Goal: Information Seeking & Learning: Understand process/instructions

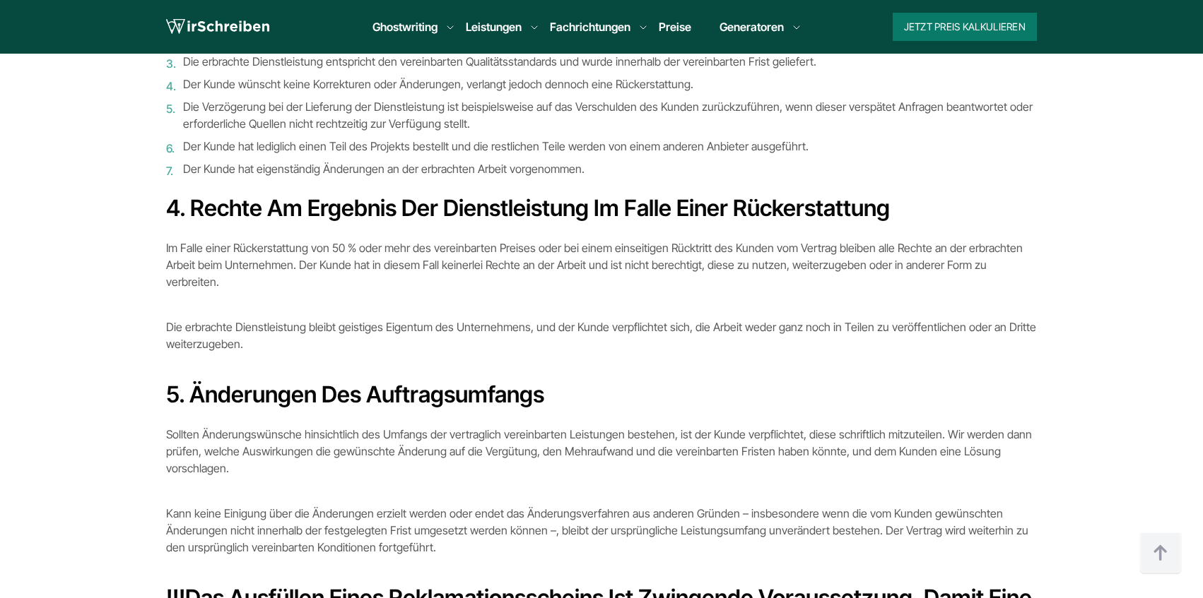
scroll to position [1017, 0]
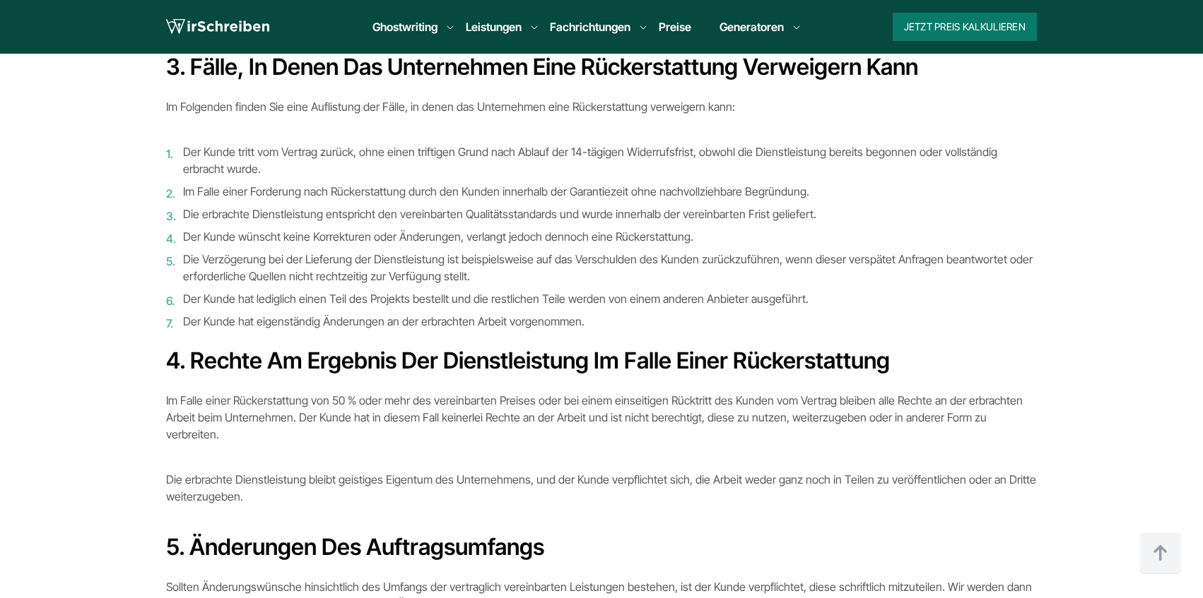
click at [248, 229] on ol "Der Kunde tritt vom Vertrag zurück, ohne einen triftigen Grund nach Ablauf der …" at bounding box center [601, 236] width 870 height 187
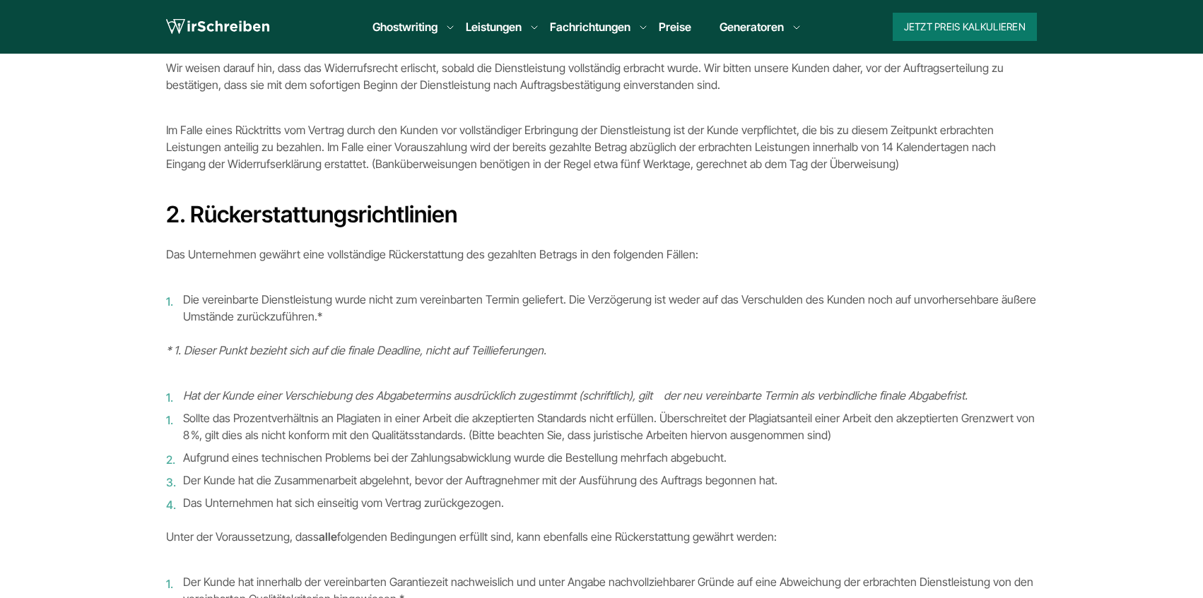
scroll to position [598, 0]
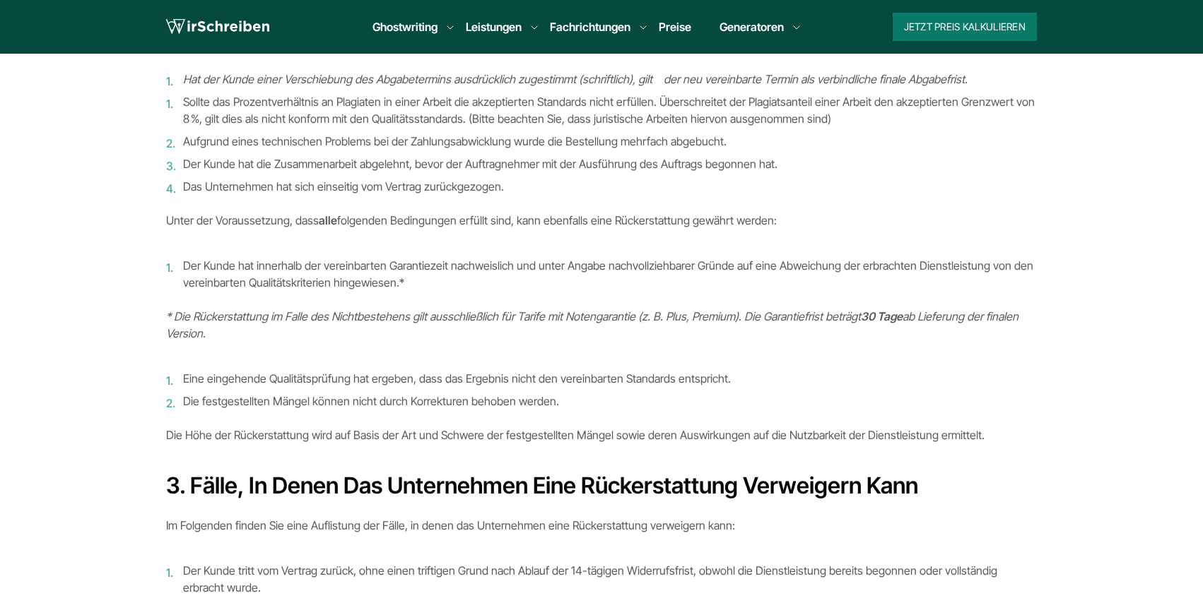
click at [148, 314] on section "Rückgabebedingungen Die vorliegenden Rückgabebedingungen stellen einen integral…" at bounding box center [601, 349] width 1203 height 1748
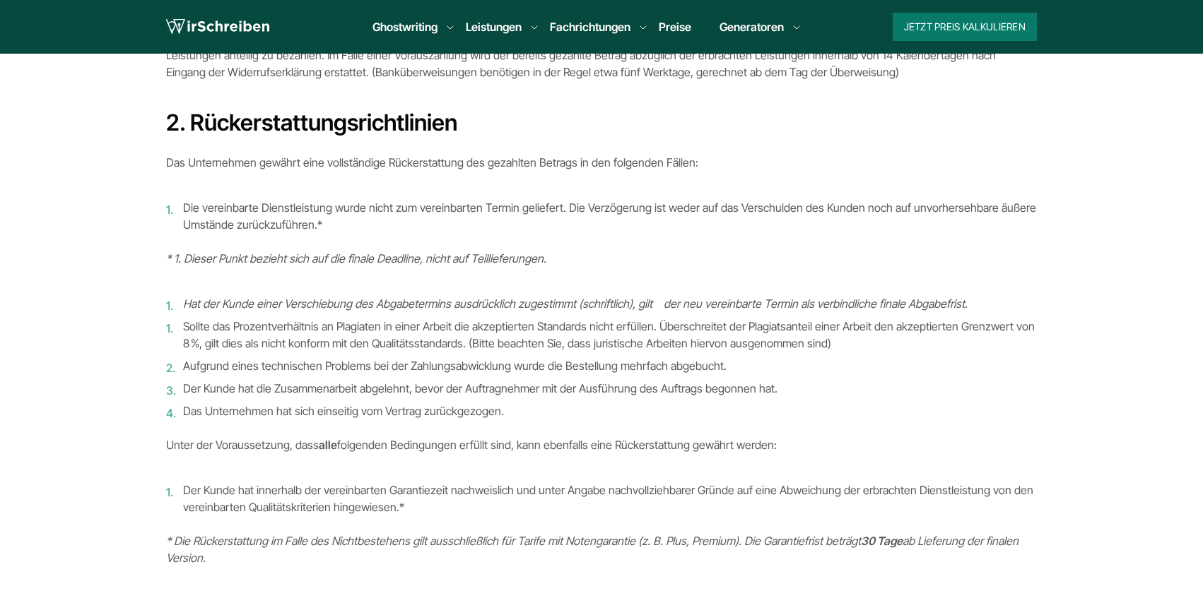
scroll to position [344, 0]
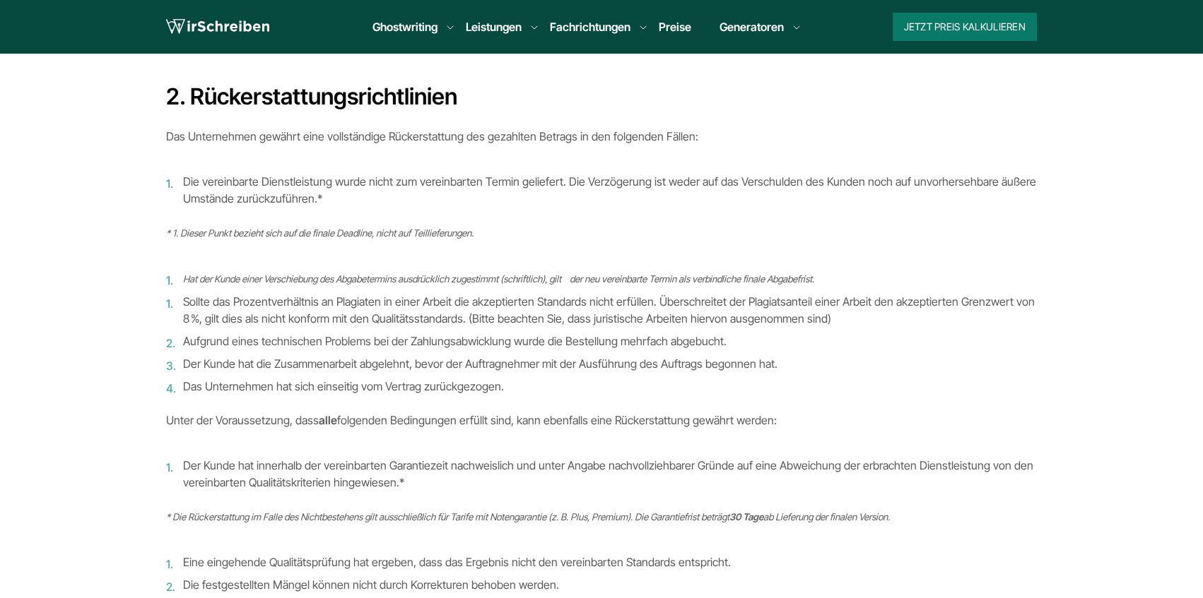
scroll to position [429, 0]
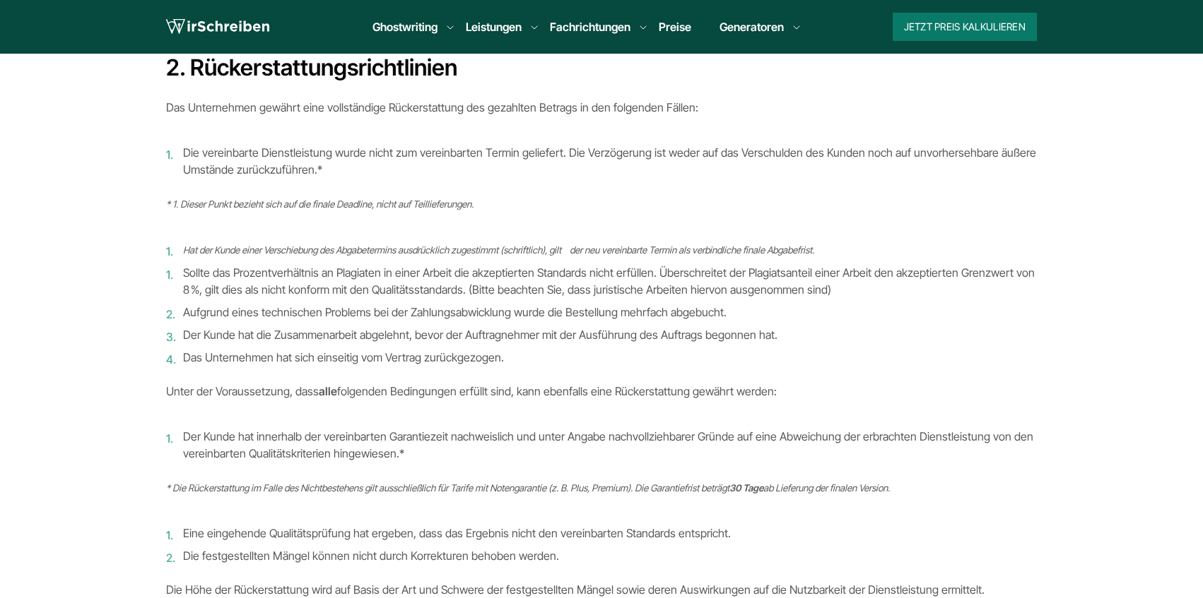
click at [442, 326] on li "Der Kunde hat die Zusammenarbeit abgelehnt, bevor der Auftragnehmer mit der Aus…" at bounding box center [601, 334] width 870 height 17
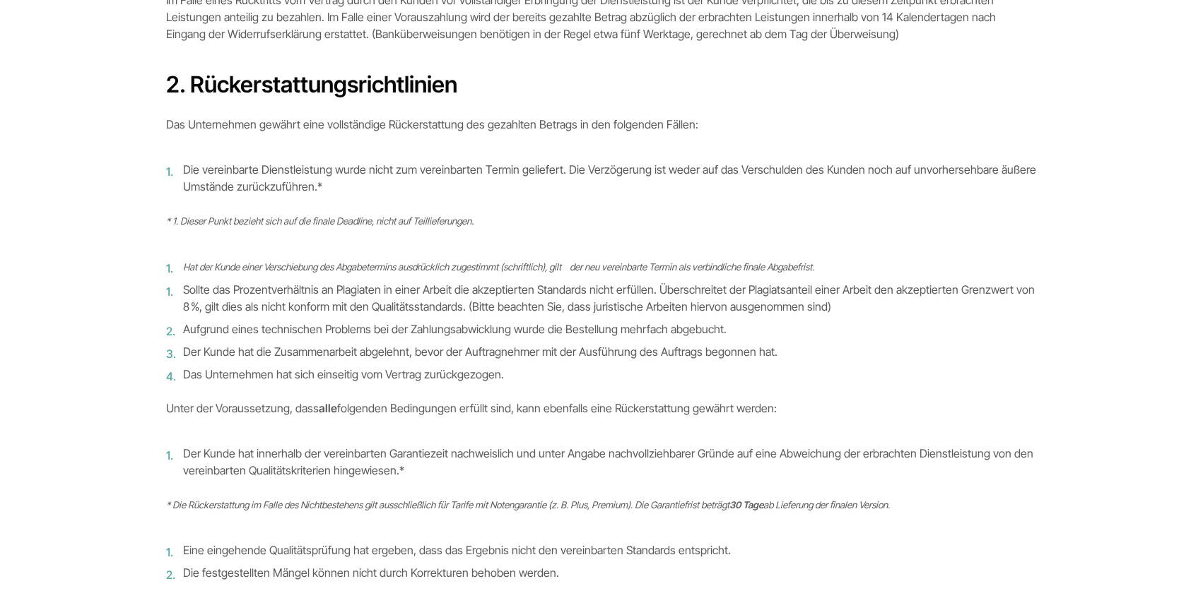
click at [294, 412] on div "Rückgabebedingungen Die vorliegenden Rückgabebedingungen stellen einen integral…" at bounding box center [601, 532] width 870 height 1703
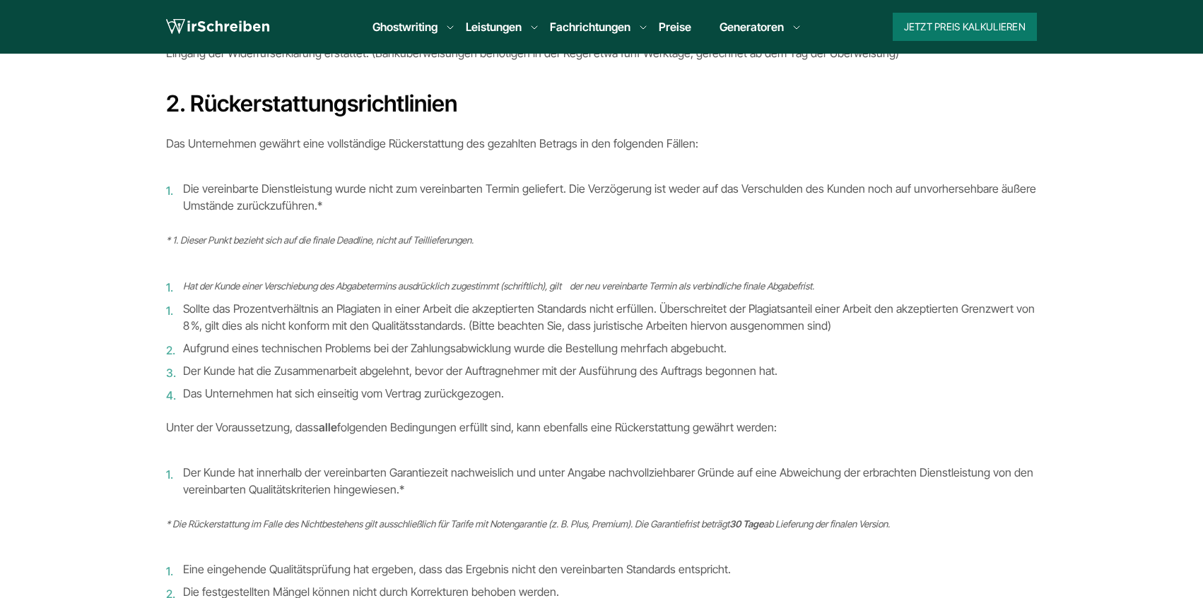
scroll to position [381, 0]
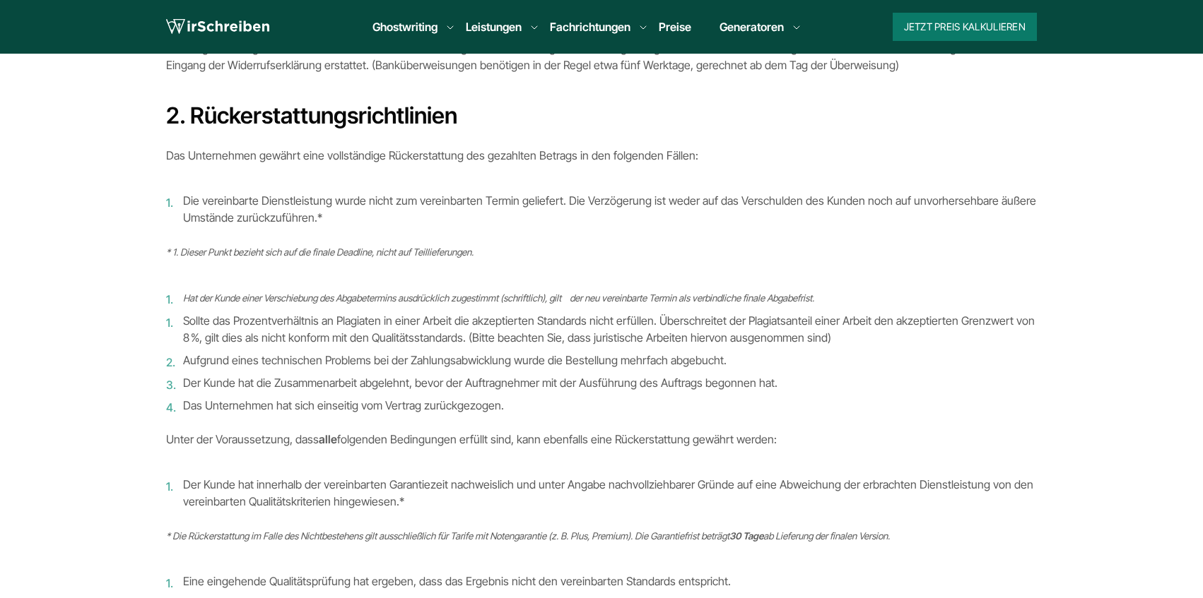
click at [196, 293] on span "Hat der Kunde einer Verschiebung des Abgabetermins ausdrücklich zugestimmt (sch…" at bounding box center [498, 298] width 631 height 11
click at [204, 247] on span "* 1. Dieser Punkt bezieht sich auf die finale Deadline, nicht auf Teillieferung…" at bounding box center [319, 252] width 307 height 11
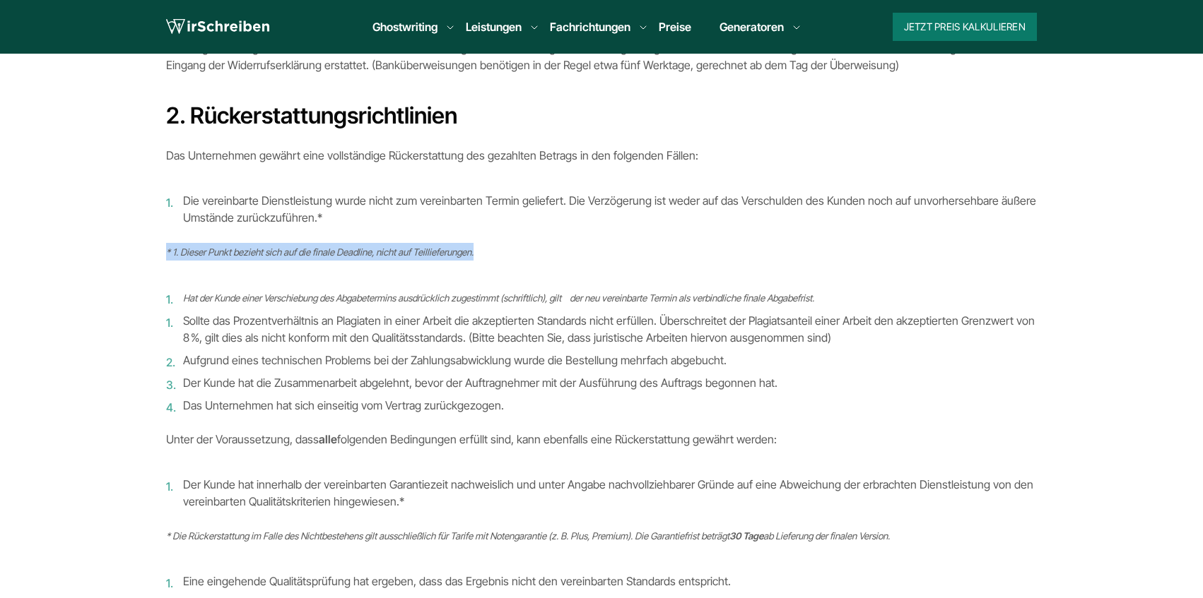
copy div "* 1. Dieser Punkt bezieht sich auf die finale Deadline, nicht auf Teillieferung…"
click at [543, 250] on div "Rückgabebedingungen Die vorliegenden Rückgabebedingungen stellen einen integral…" at bounding box center [601, 563] width 870 height 1703
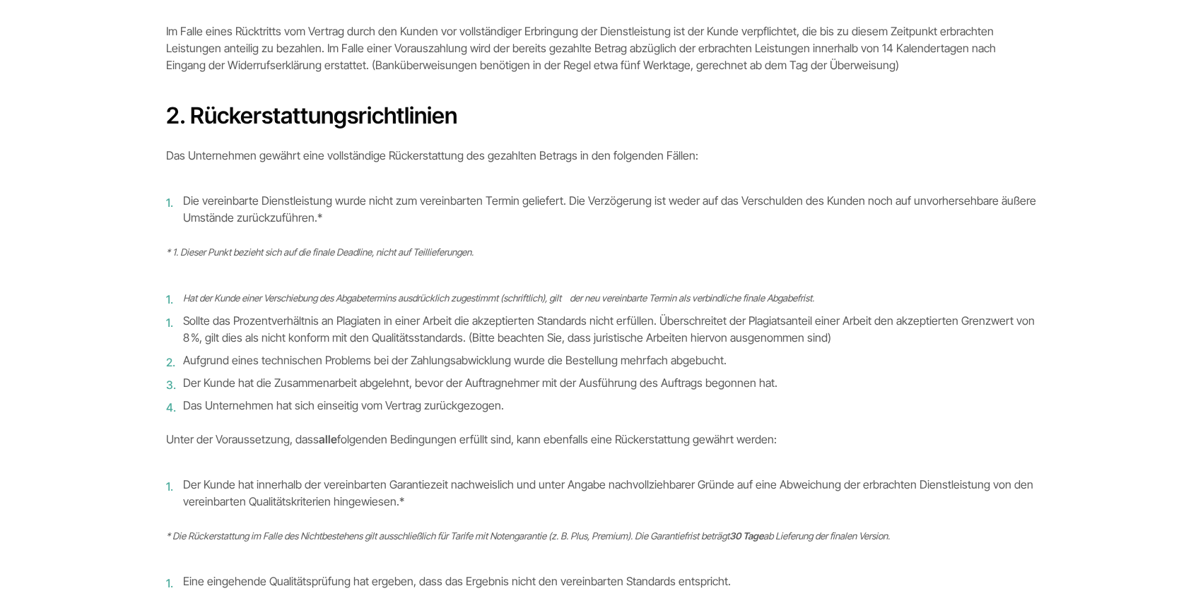
click at [295, 319] on span "Sollte das Prozentverhältnis an Plagiaten in einer Arbeit die akzeptierten Stan…" at bounding box center [608, 329] width 851 height 31
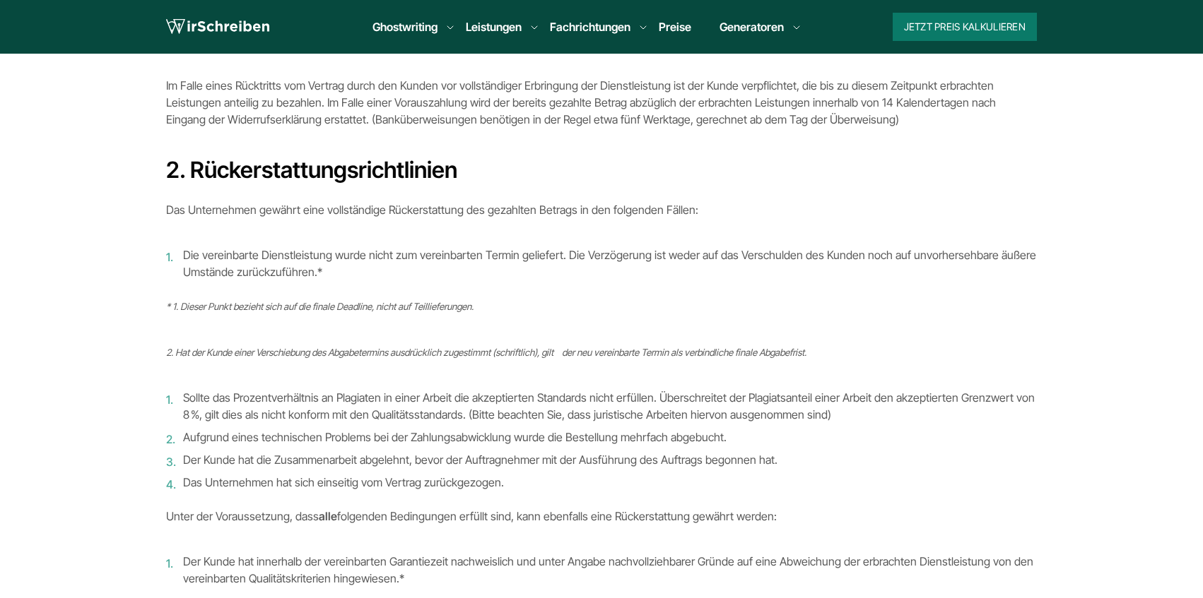
scroll to position [265, 0]
